Goal: Task Accomplishment & Management: Complete application form

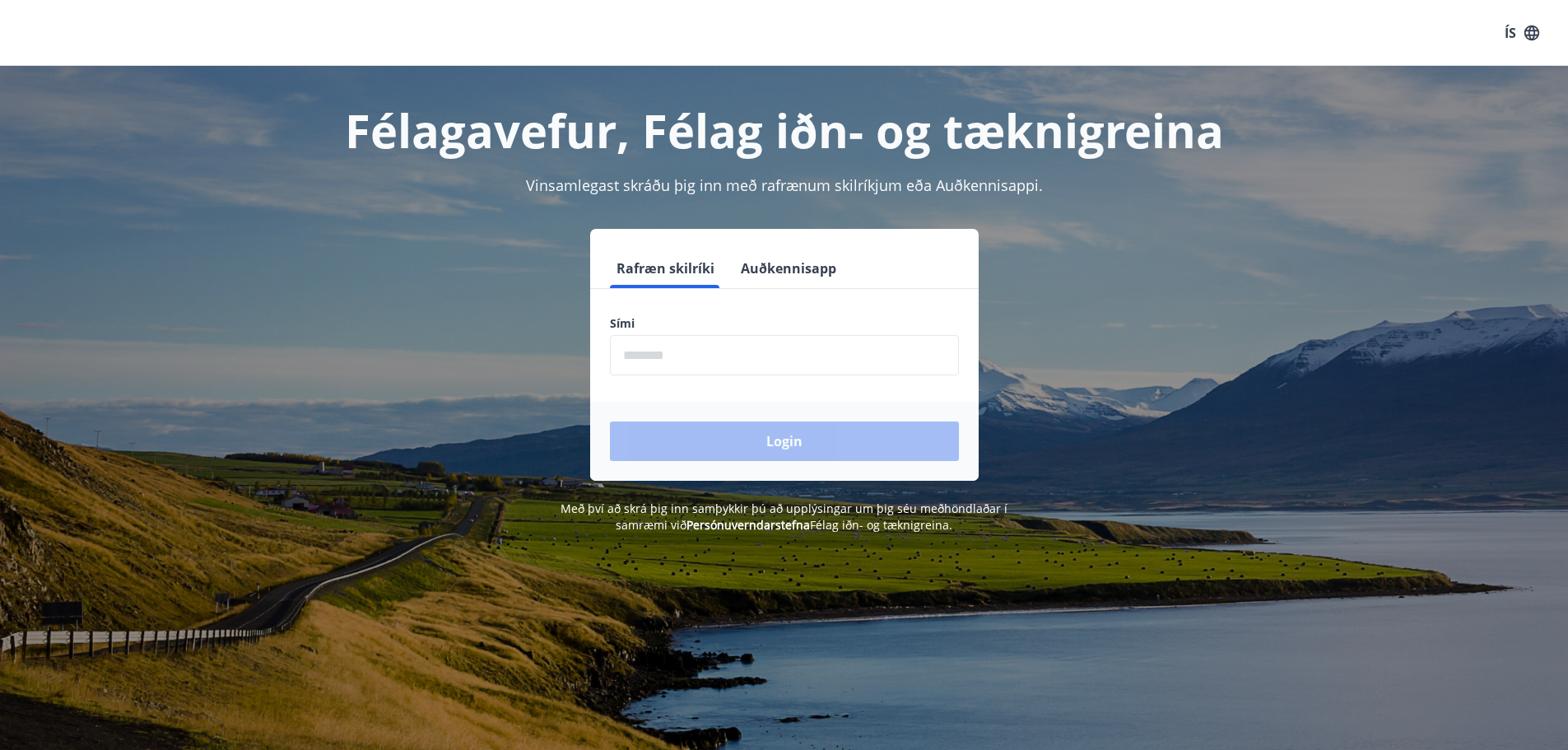
click at [712, 372] on input "phone" at bounding box center [784, 354] width 349 height 40
type input "********"
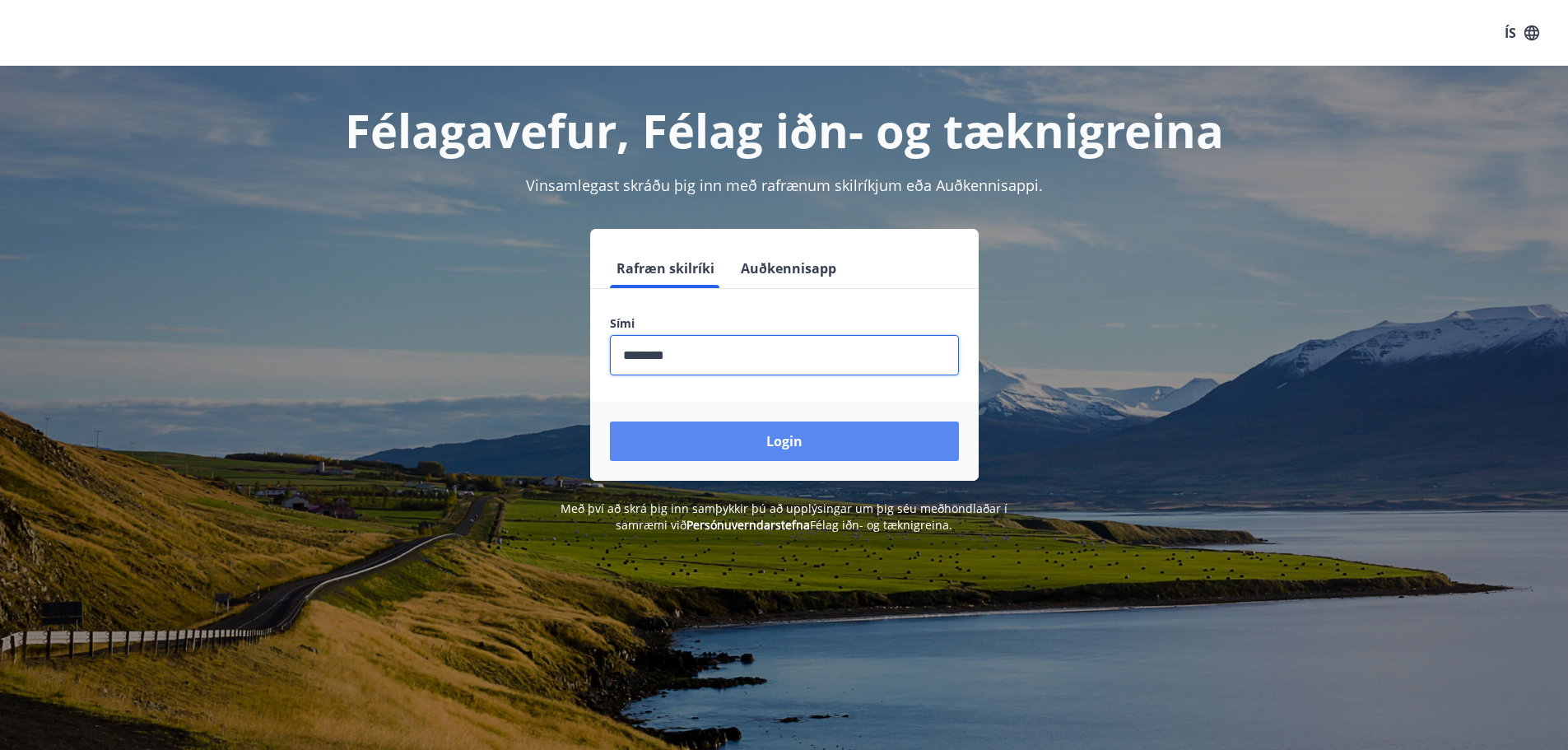
click at [715, 437] on button "Login" at bounding box center [784, 441] width 349 height 39
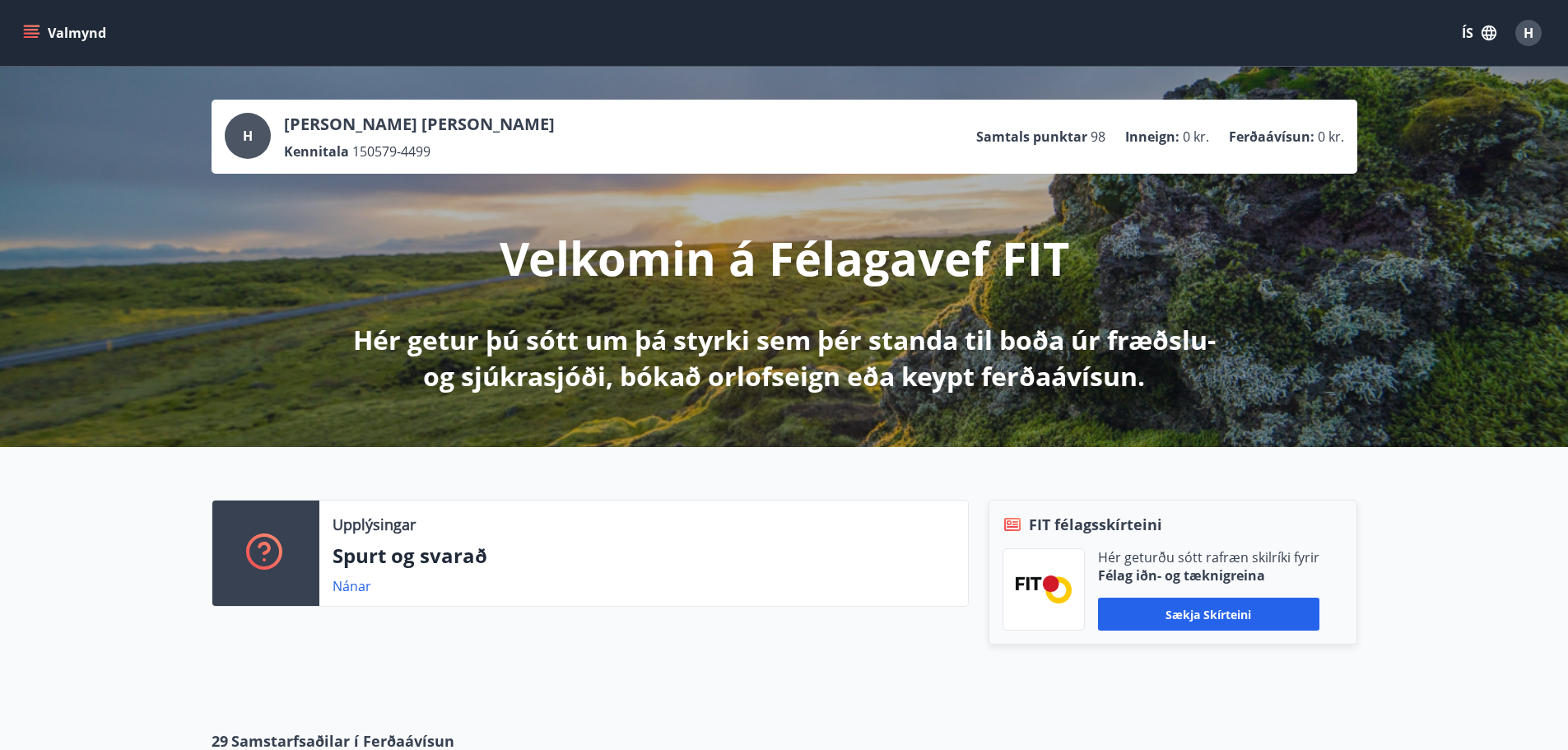
click at [36, 31] on icon "menu" at bounding box center [32, 33] width 17 height 17
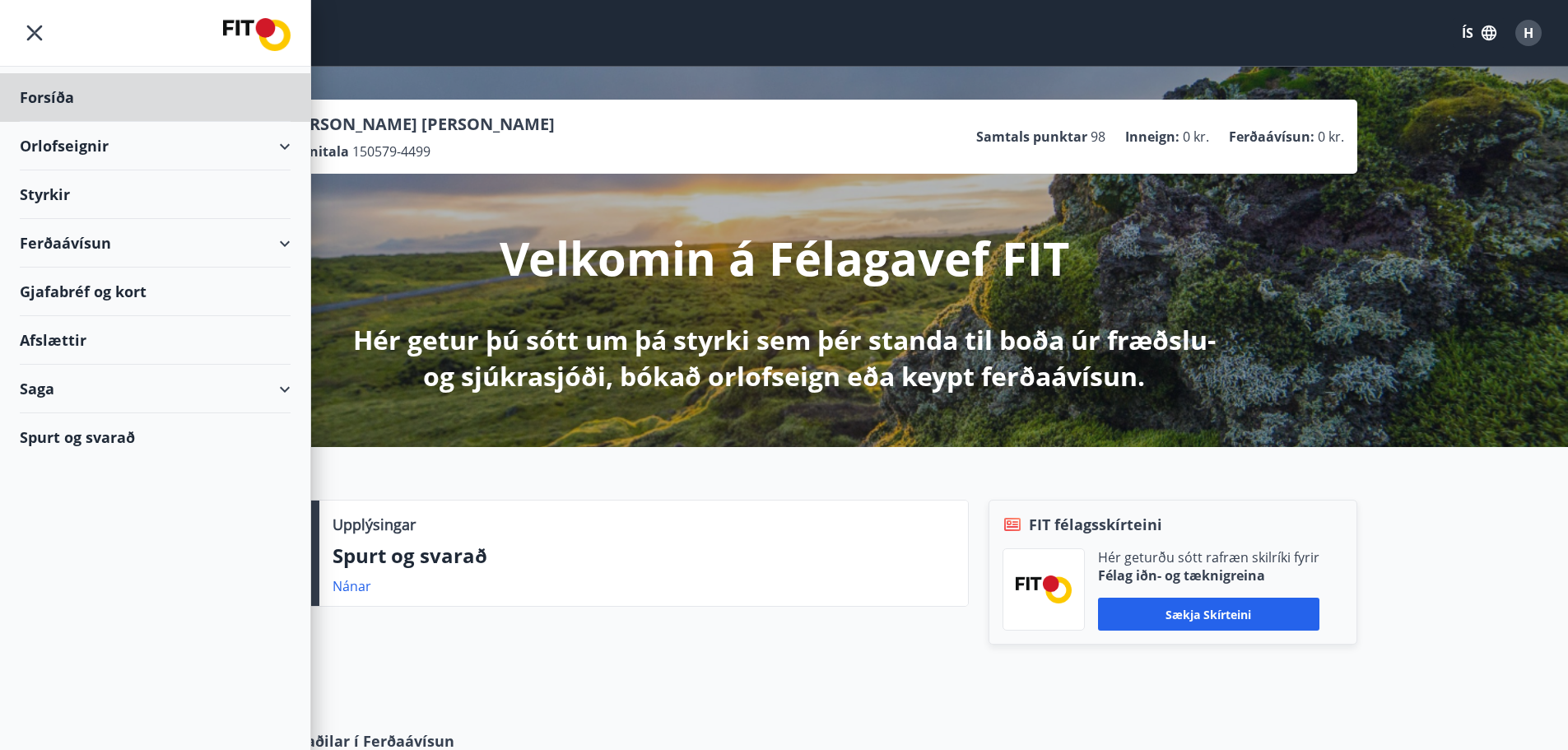
click at [51, 122] on div "Styrkir" at bounding box center [155, 97] width 271 height 49
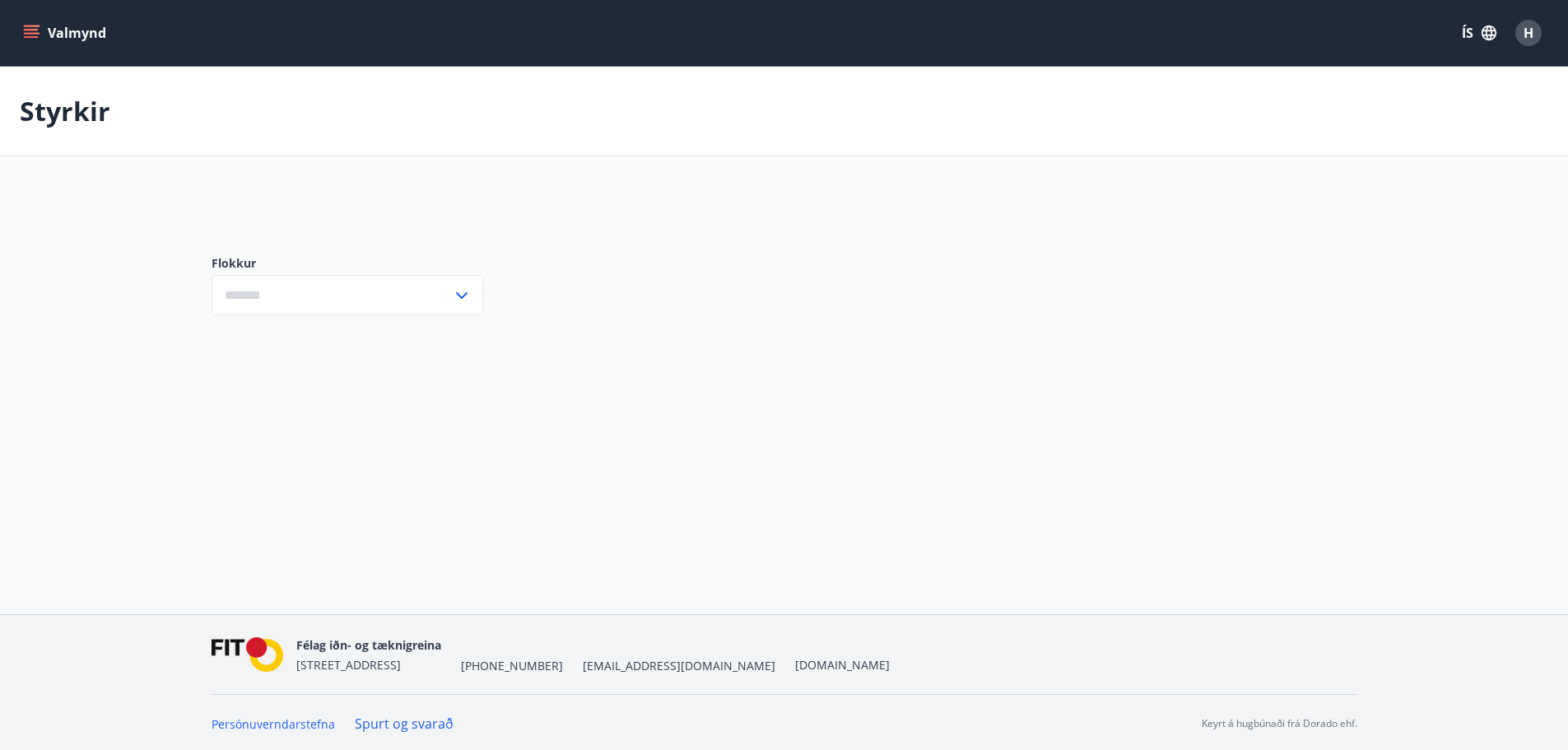
type input "***"
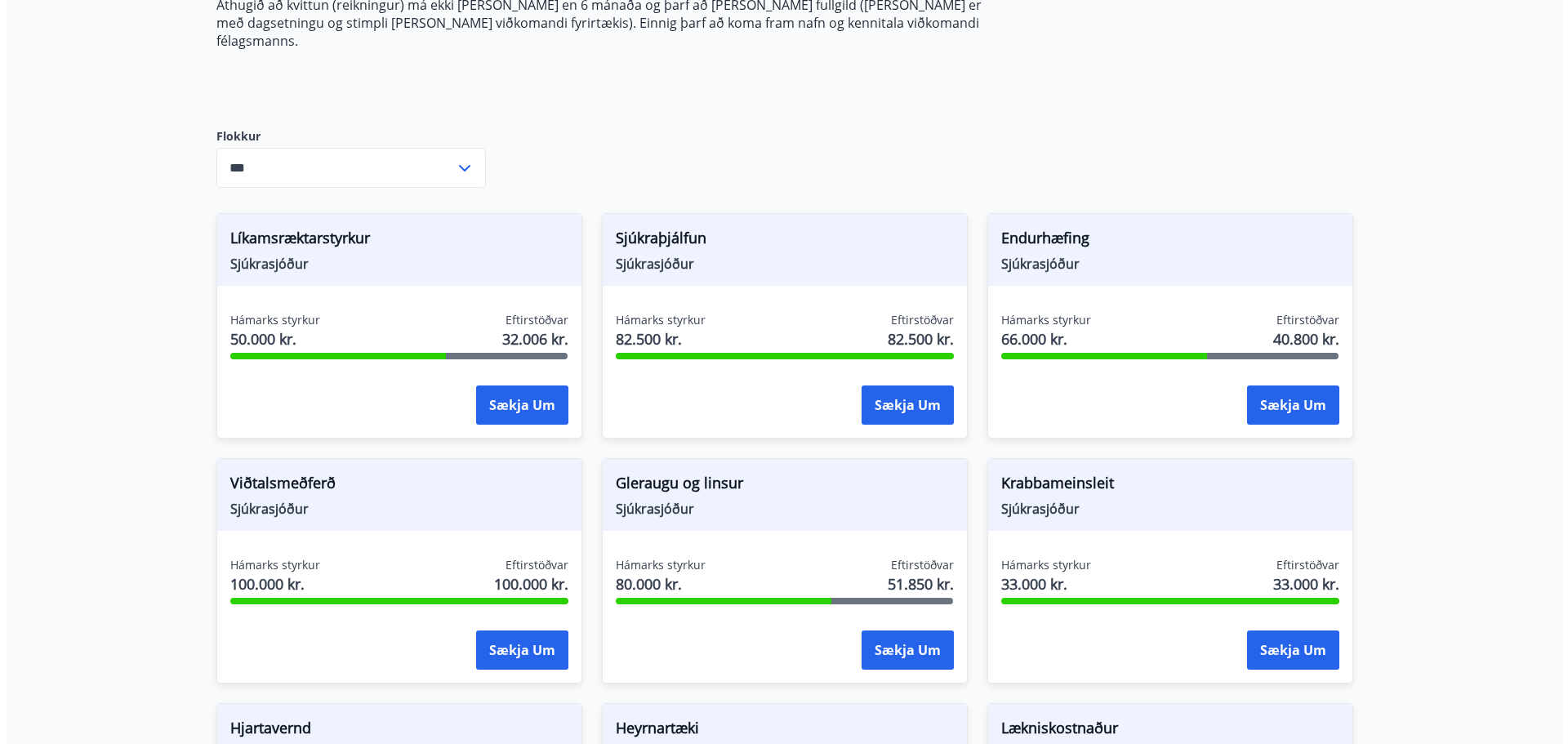
scroll to position [353, 0]
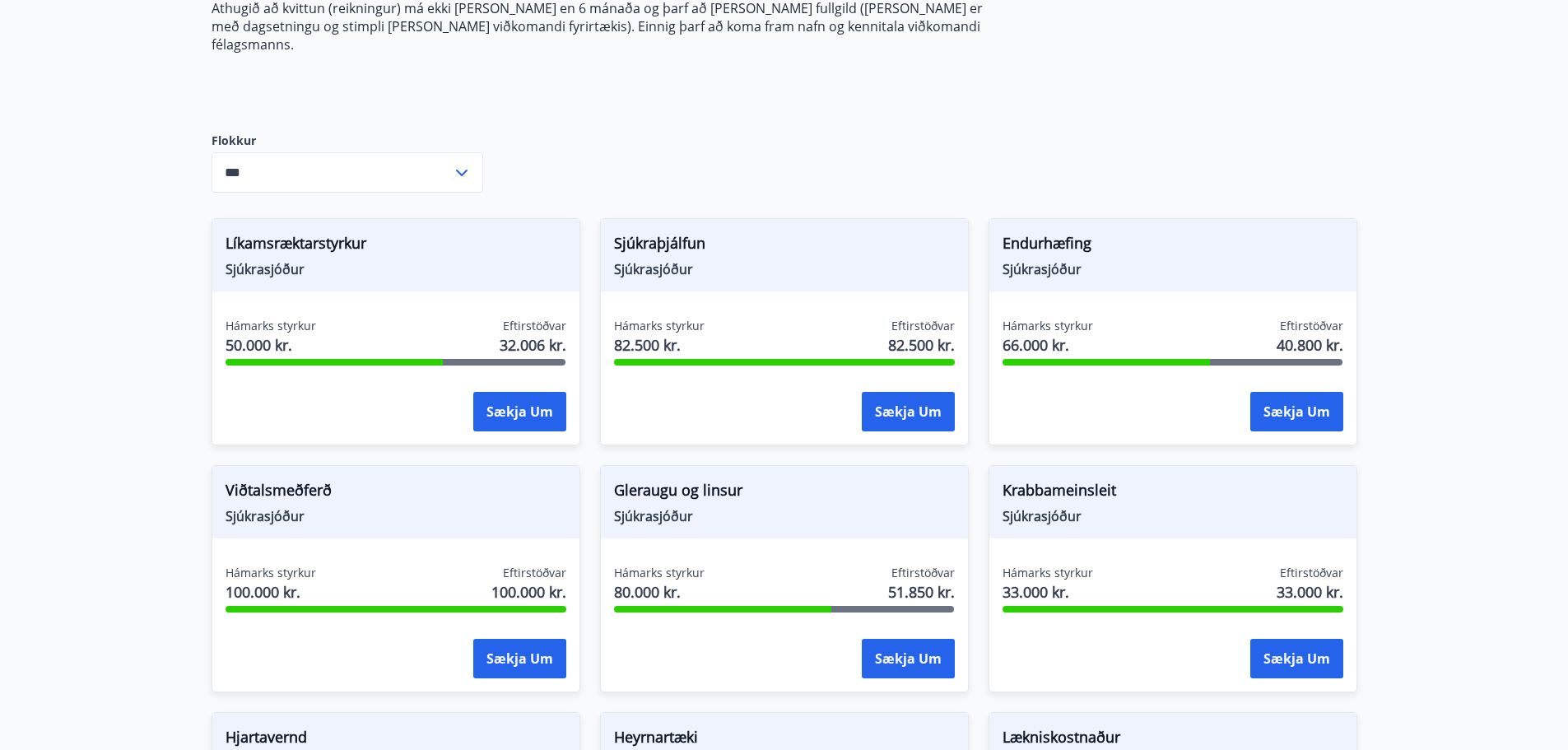
click at [307, 232] on span "Líkamsræktarstyrkur" at bounding box center [396, 246] width 340 height 28
click at [521, 399] on button "Sækja um" at bounding box center [519, 411] width 93 height 39
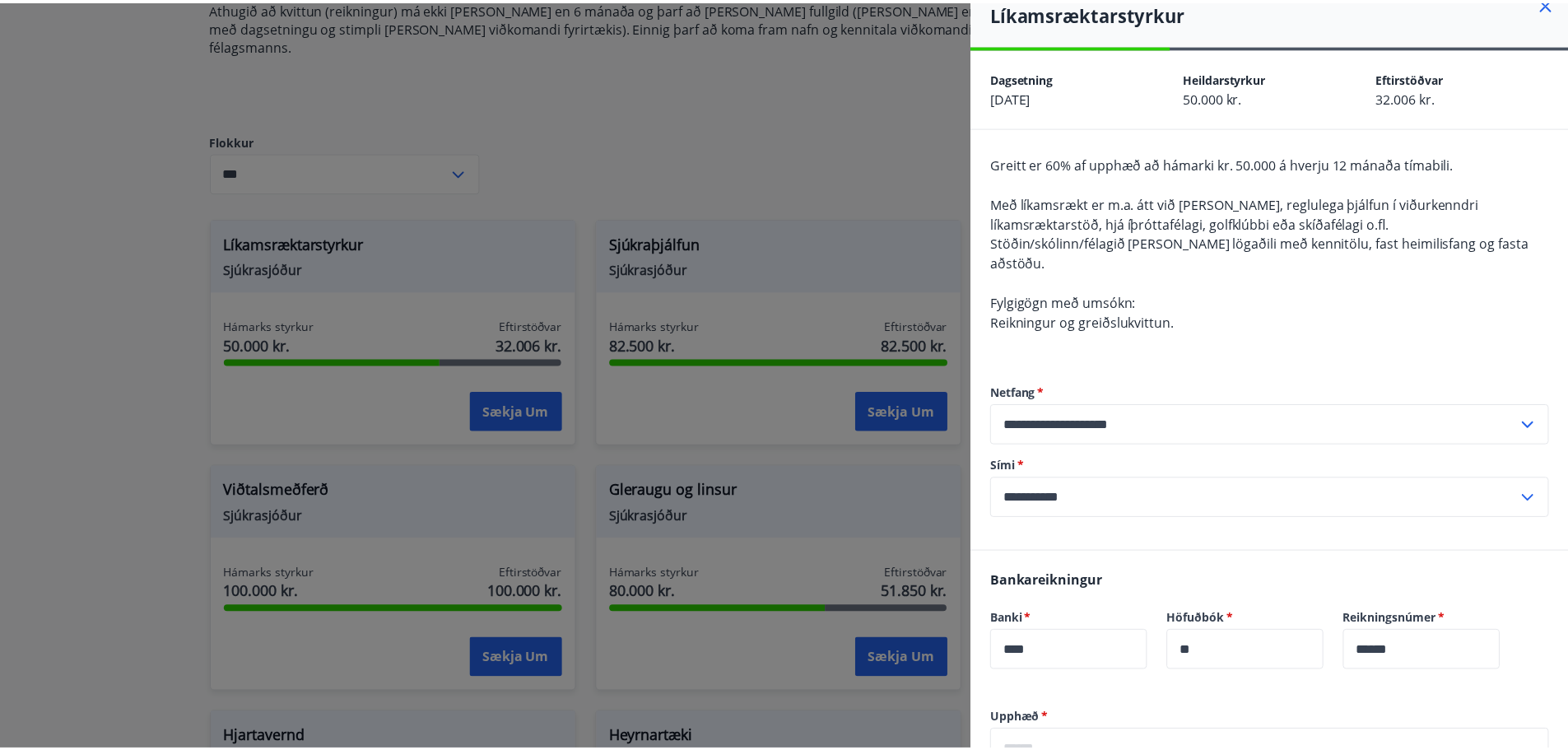
scroll to position [0, 0]
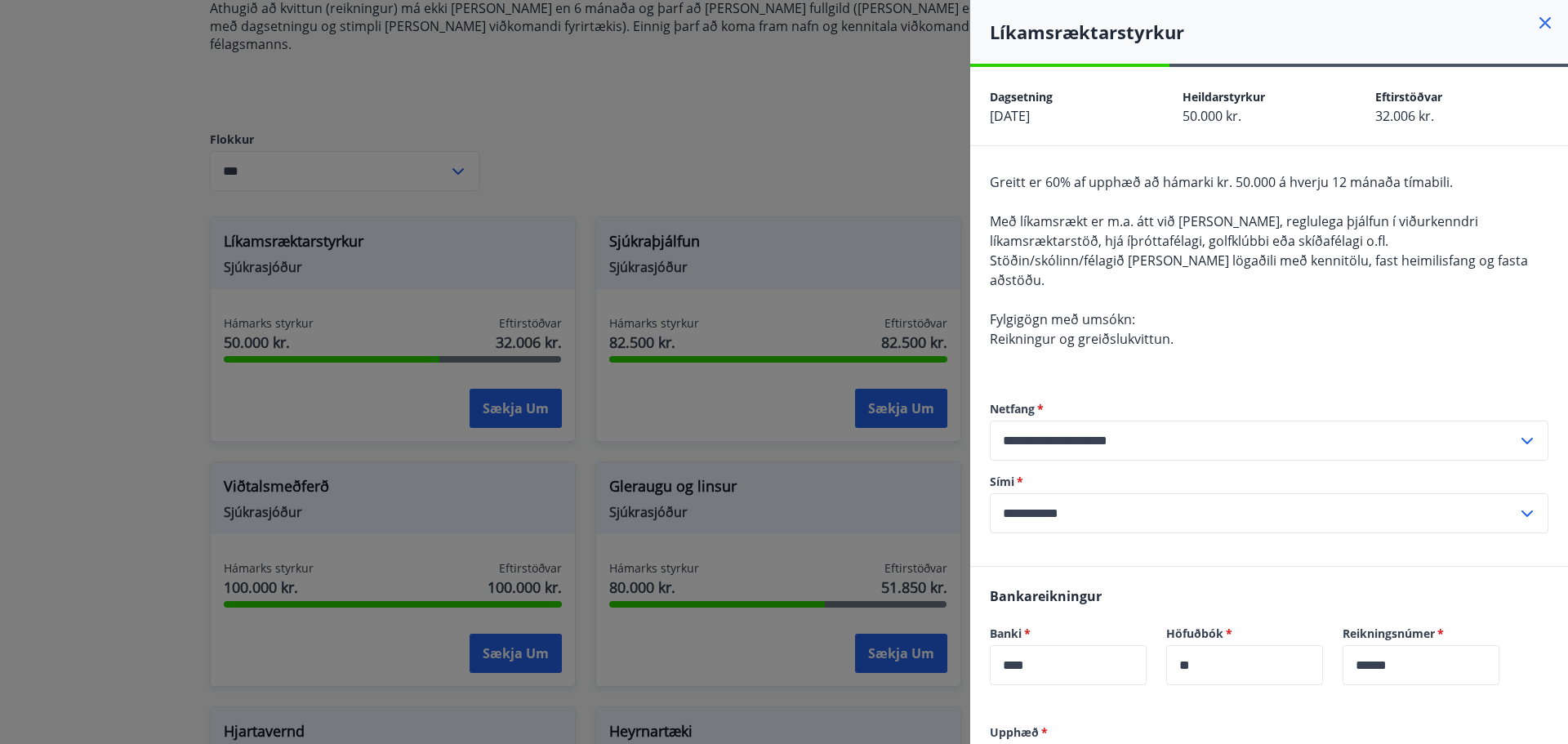
click at [1536, 25] on icon at bounding box center [1545, 22] width 19 height 19
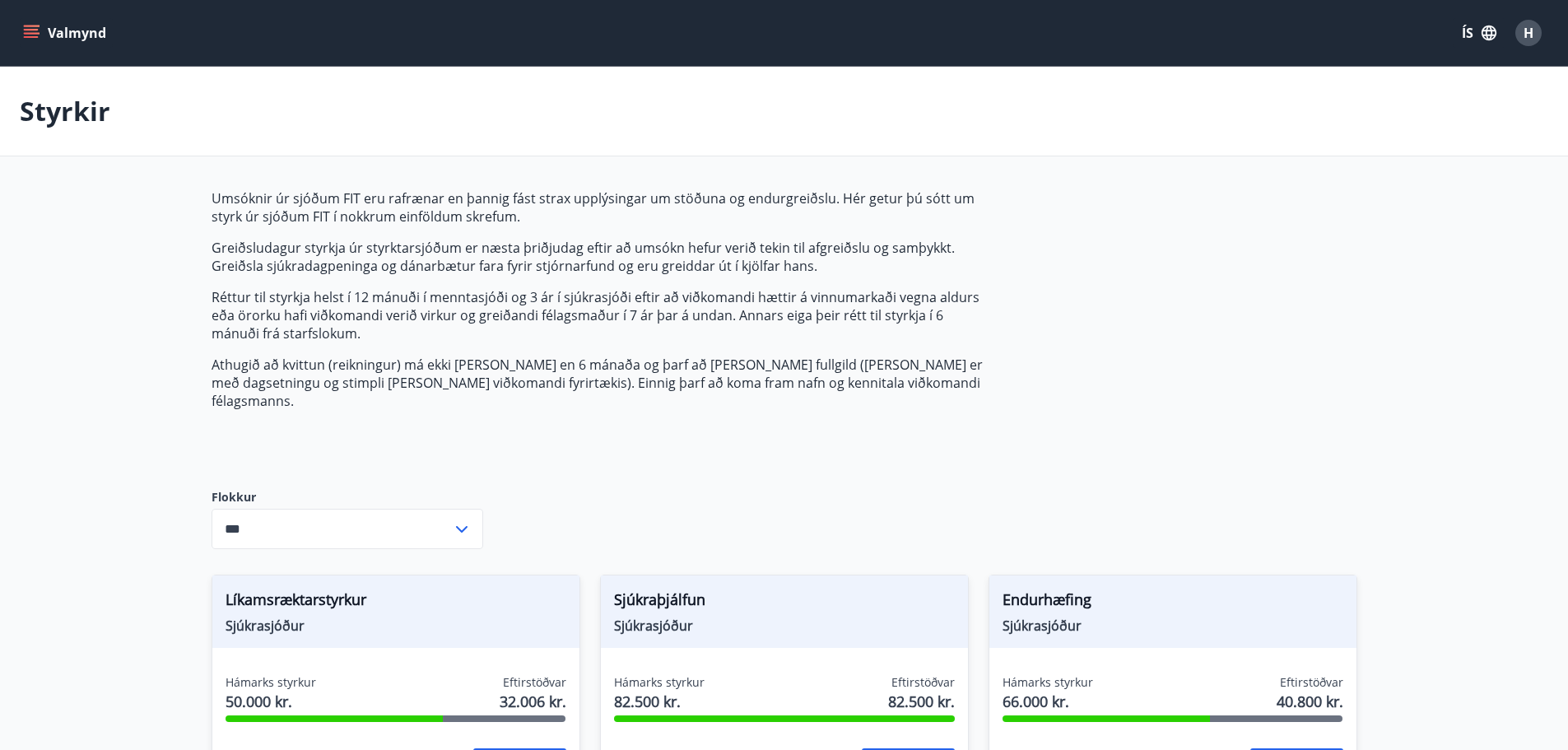
click at [28, 27] on icon "menu" at bounding box center [32, 33] width 17 height 17
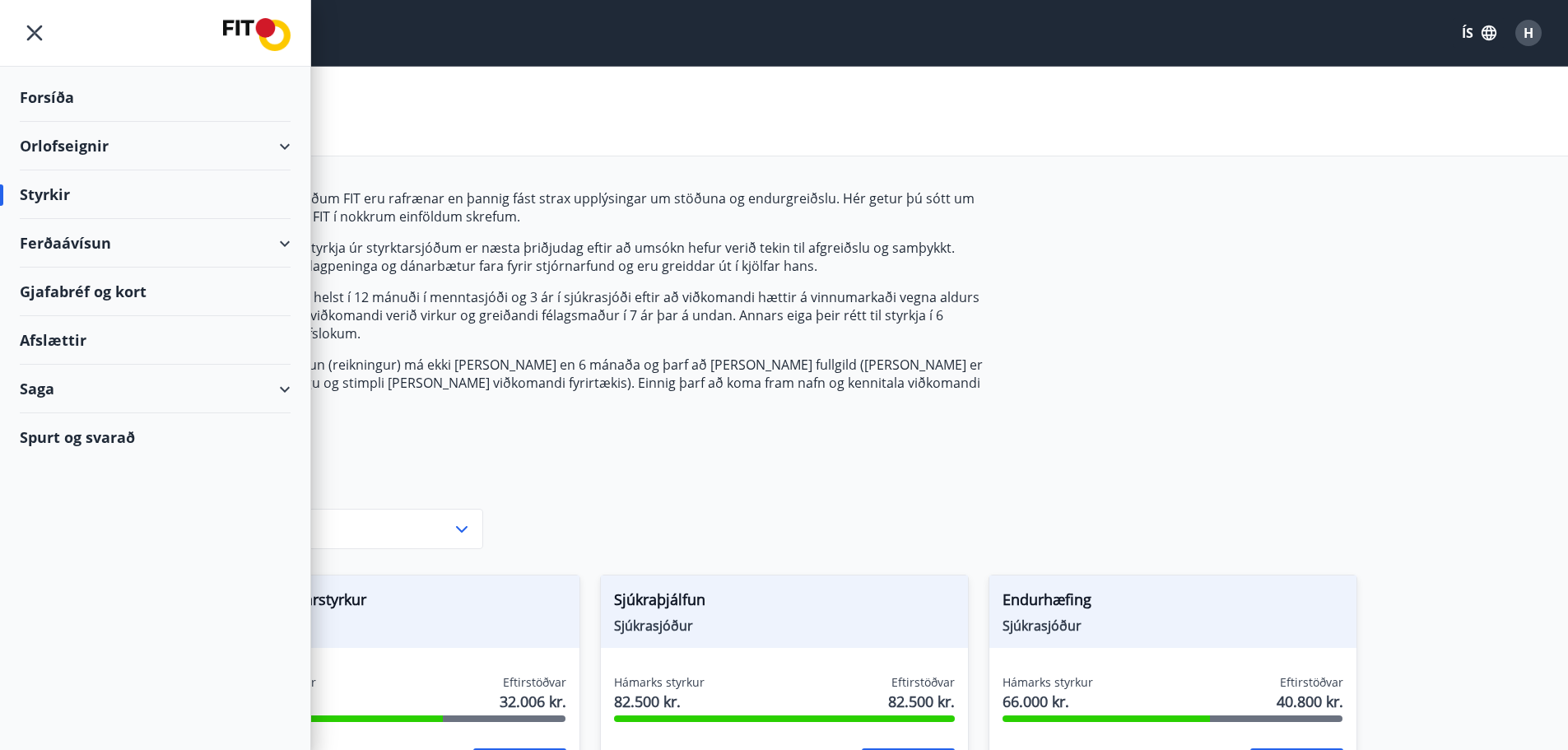
click at [265, 382] on div "Saga" at bounding box center [155, 389] width 271 height 49
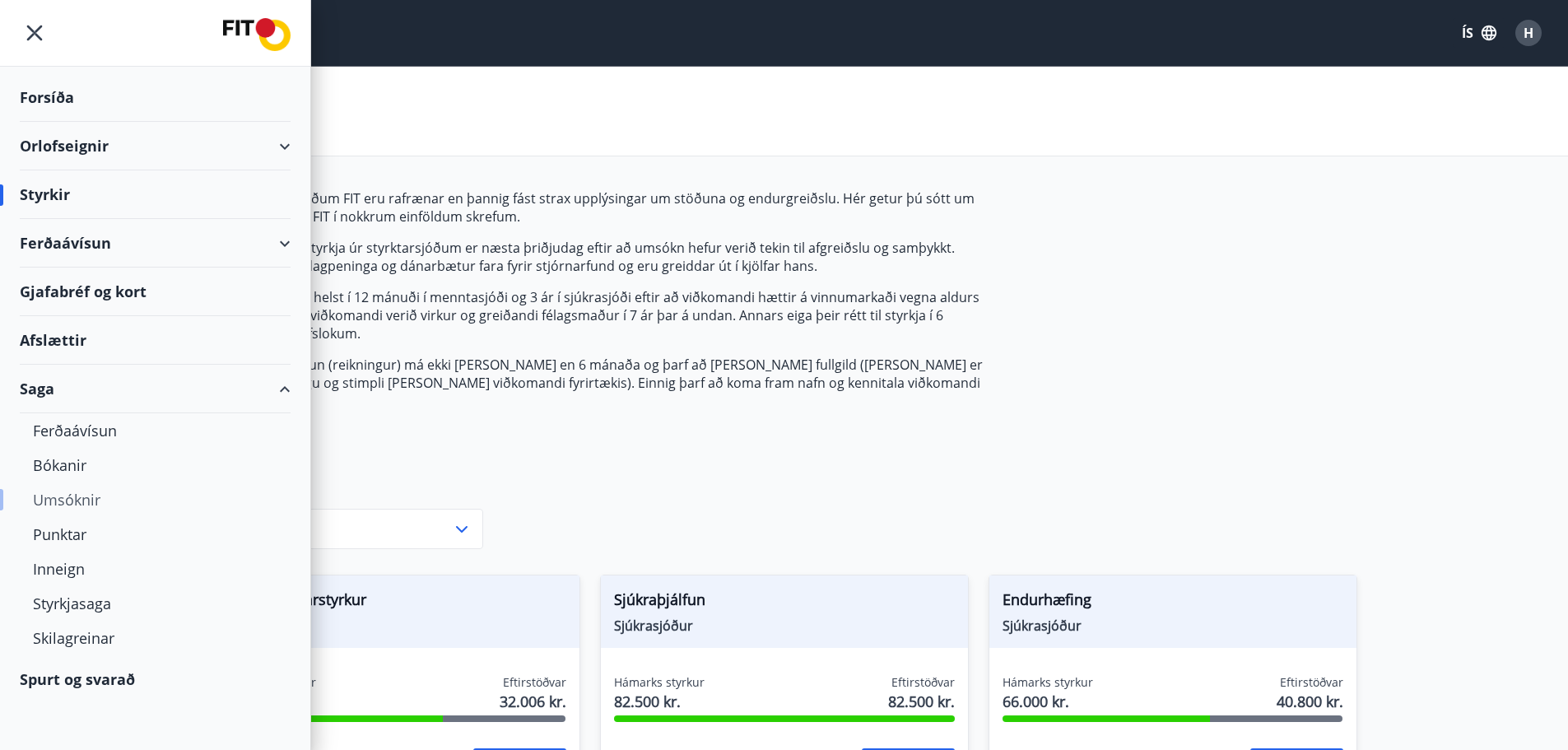
click at [53, 499] on div "Umsóknir" at bounding box center [154, 499] width 244 height 35
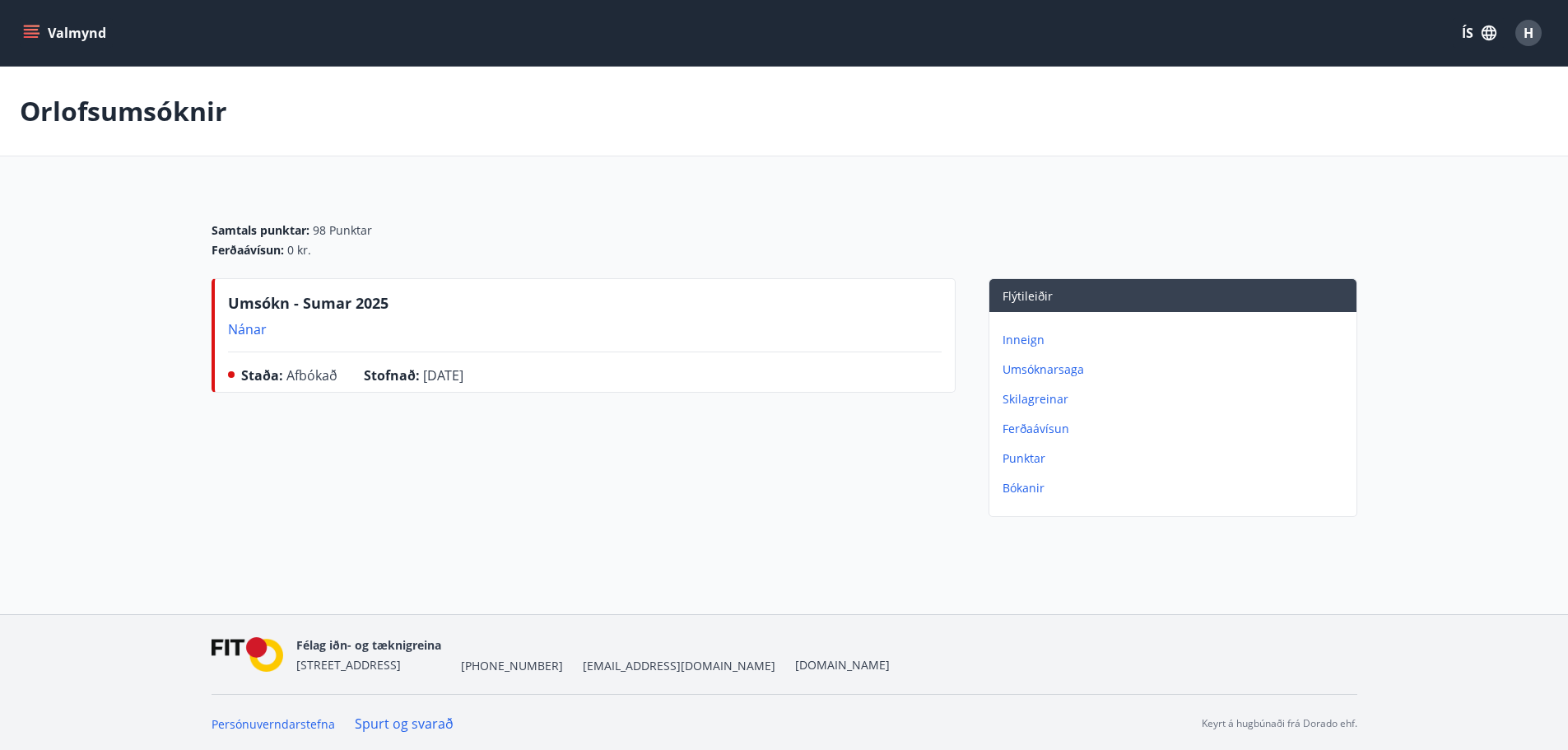
click at [22, 33] on button "Valmynd" at bounding box center [65, 33] width 93 height 30
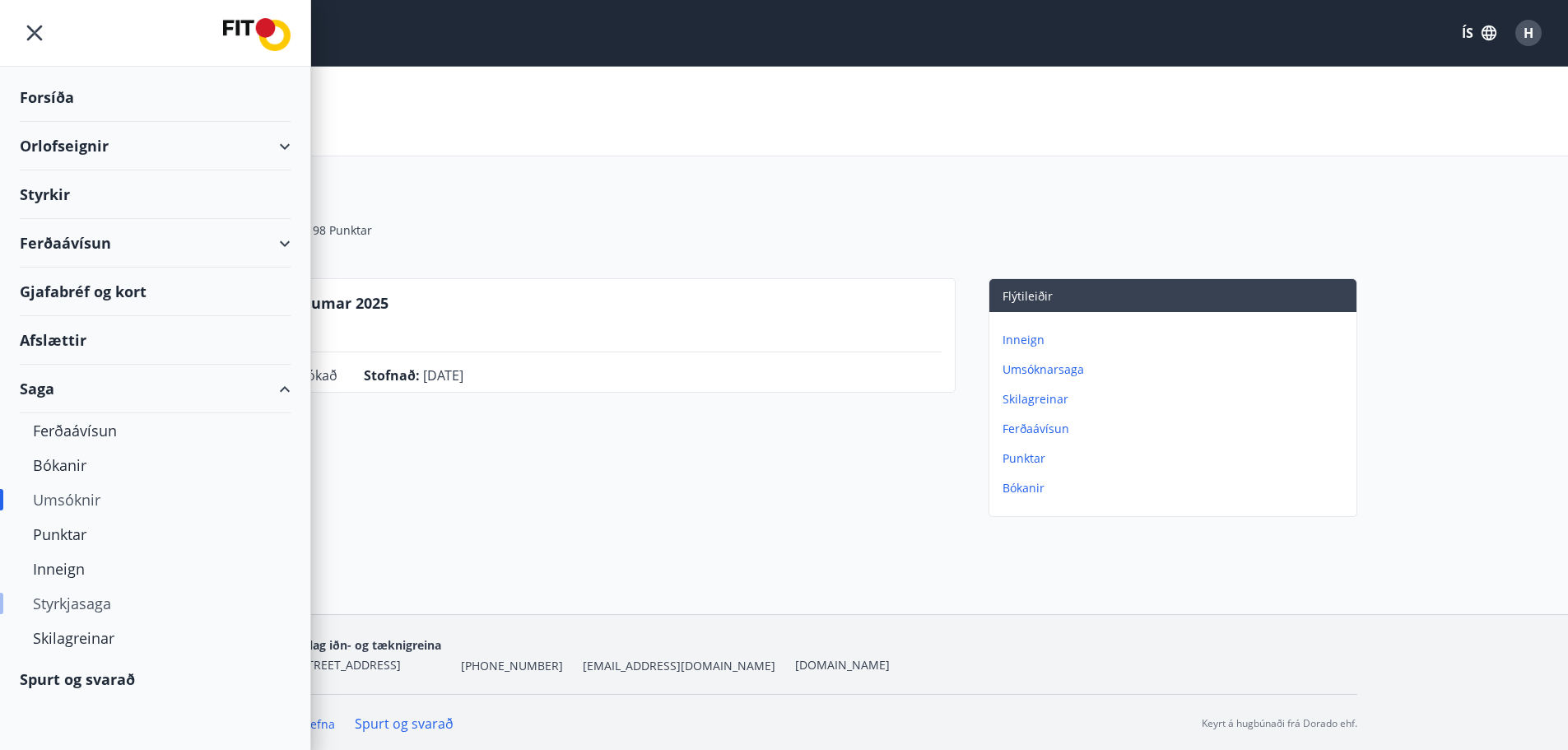
click at [57, 598] on div "Styrkjasaga" at bounding box center [154, 603] width 244 height 35
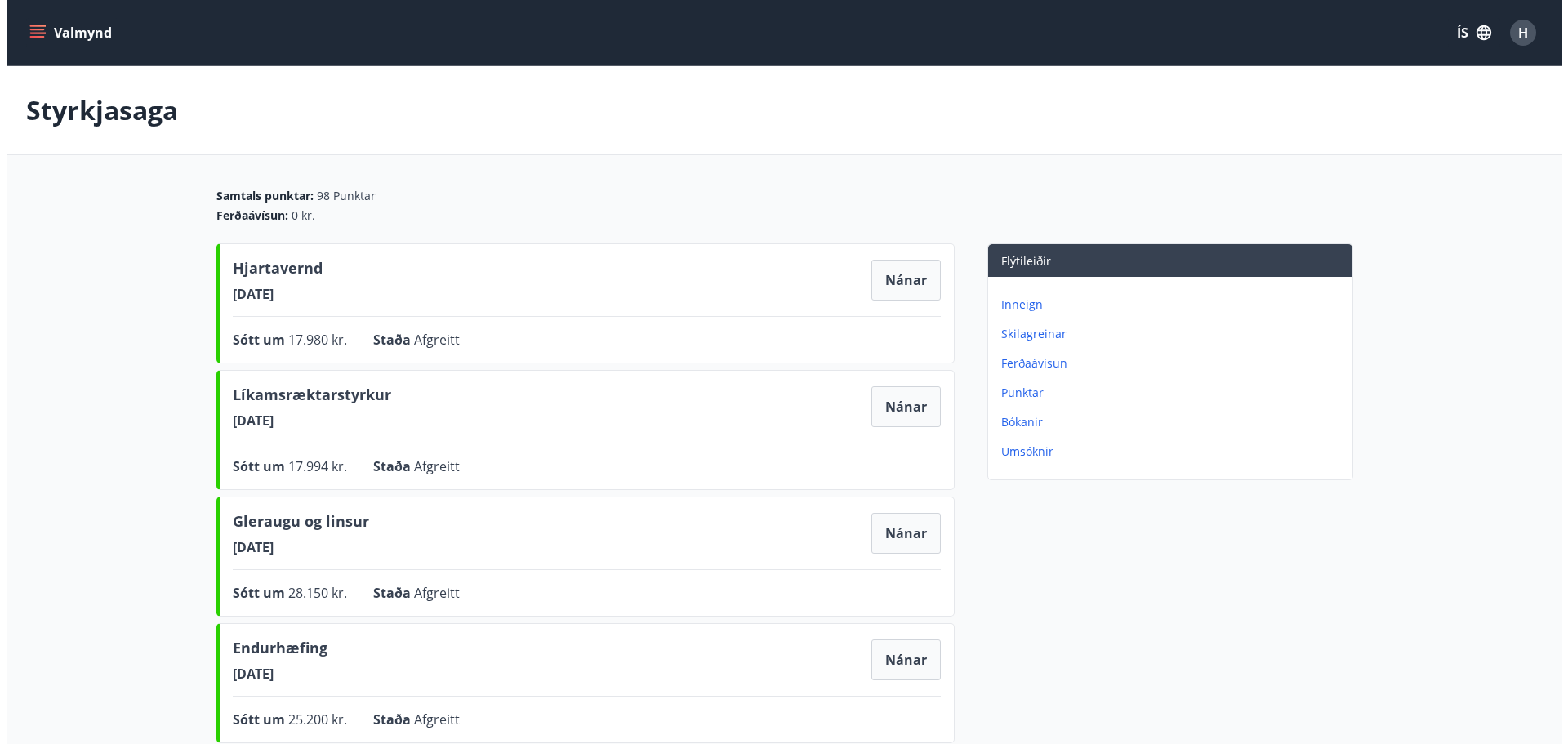
scroll to position [82, 0]
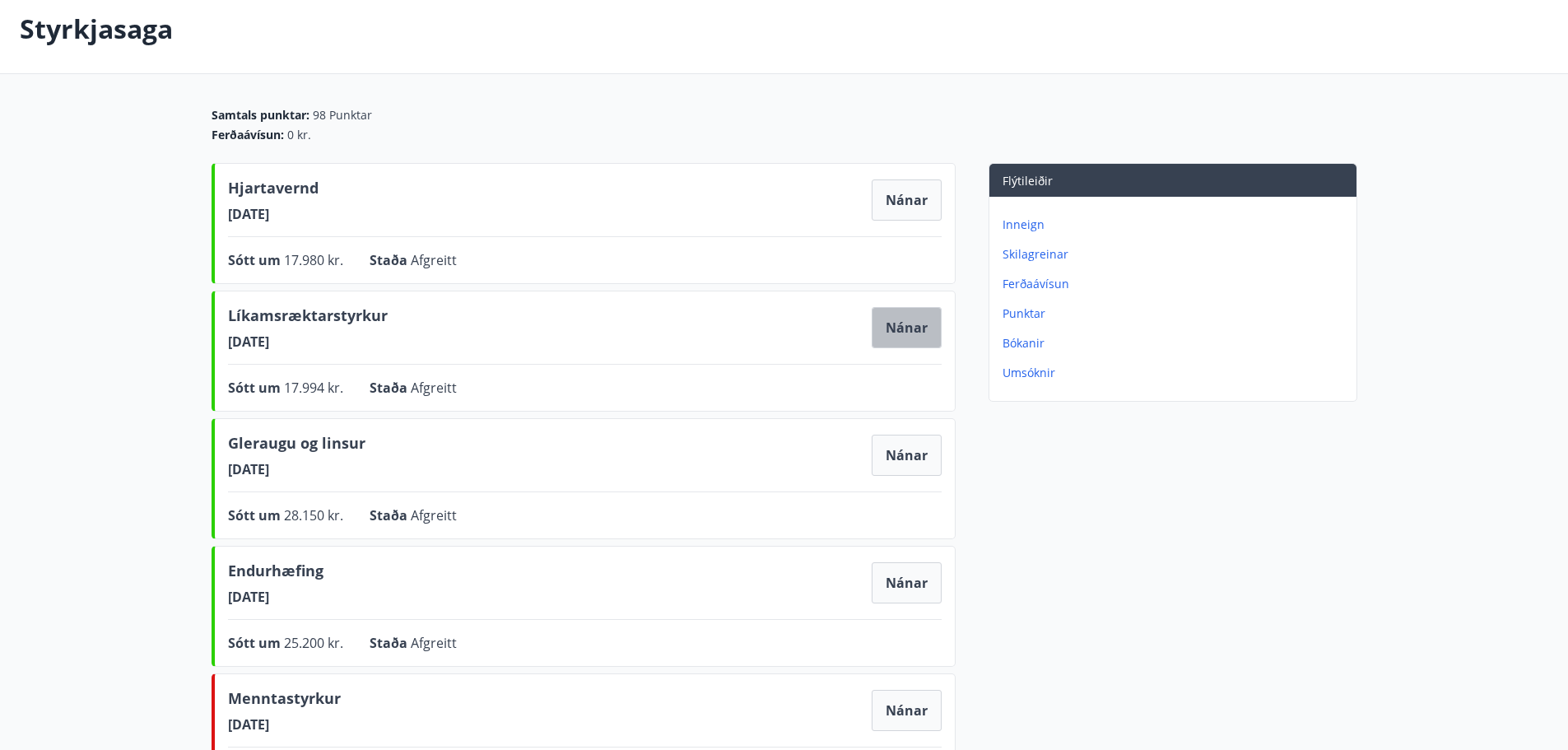
click at [912, 336] on button "Nánar" at bounding box center [906, 327] width 70 height 41
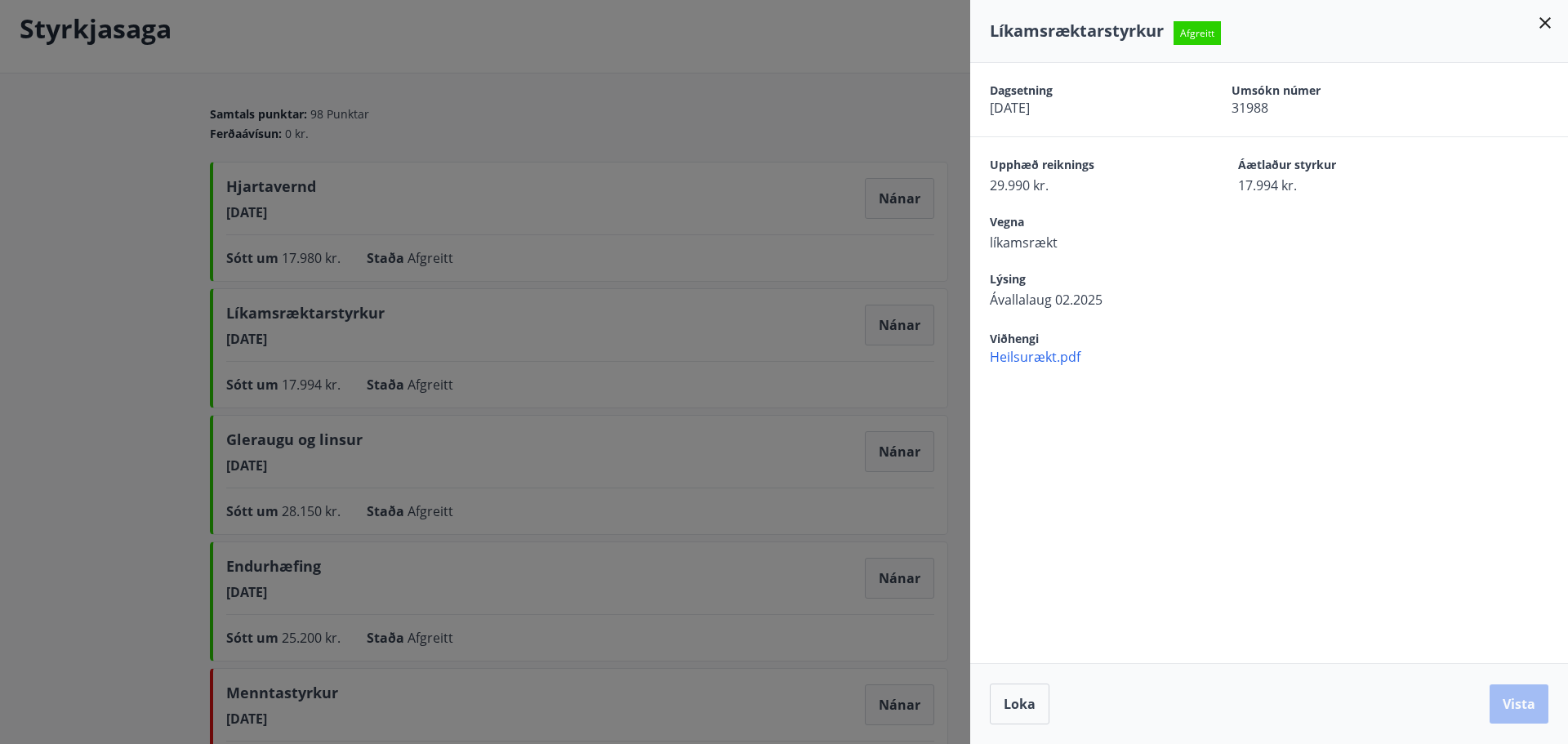
click at [1036, 359] on span "Heilsurækt.pdf" at bounding box center [1279, 356] width 578 height 18
